Goal: Find specific page/section: Find specific page/section

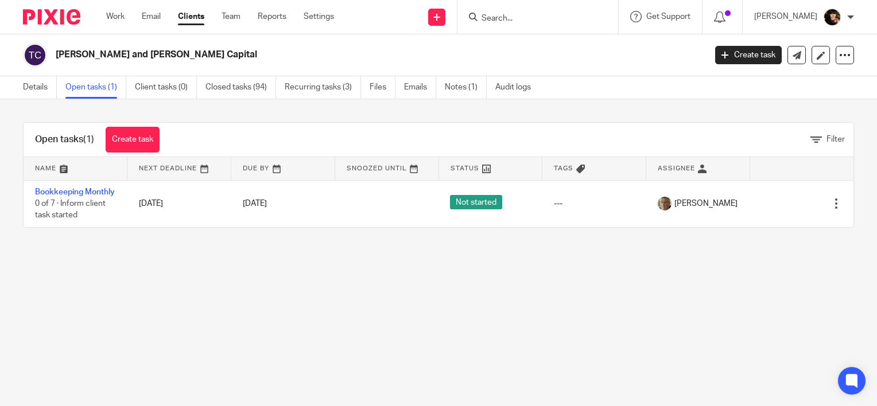
click at [524, 17] on input "Search" at bounding box center [531, 19] width 103 height 10
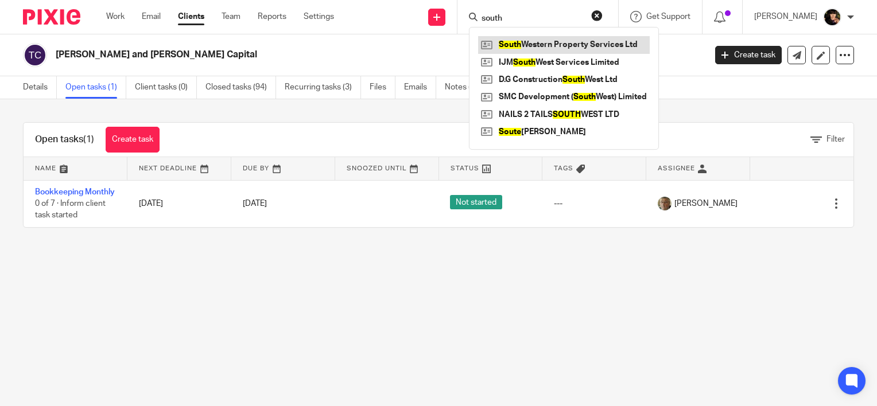
type input "south"
click at [581, 46] on link at bounding box center [564, 44] width 172 height 17
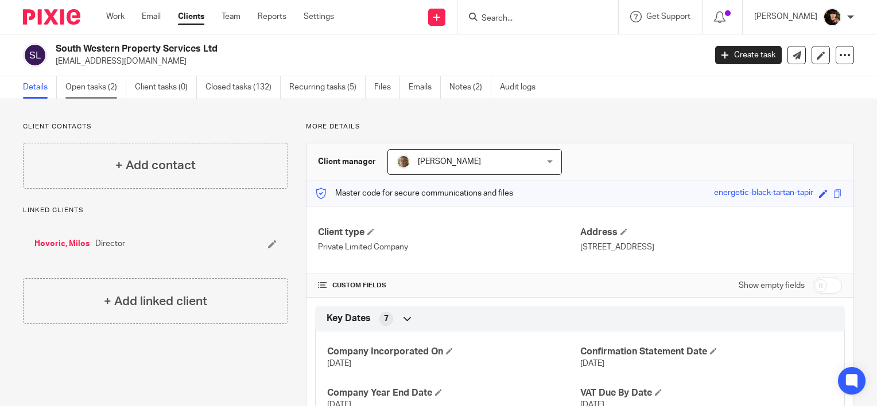
click at [94, 89] on link "Open tasks (2)" at bounding box center [95, 87] width 61 height 22
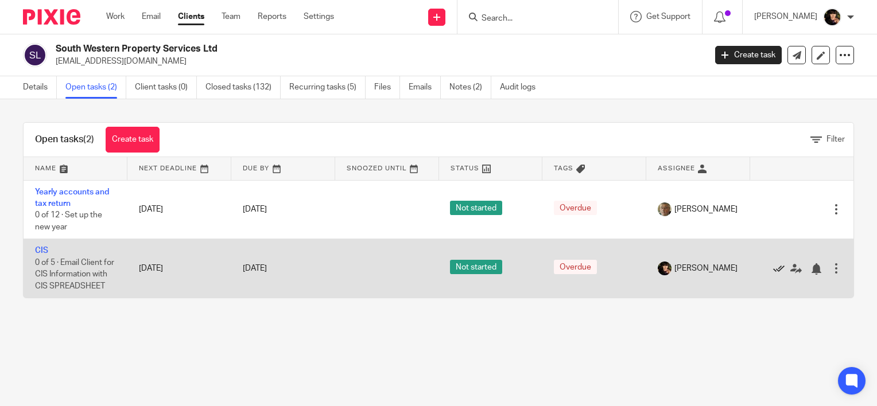
click at [773, 274] on link at bounding box center [781, 268] width 17 height 11
